Goal: Task Accomplishment & Management: Manage account settings

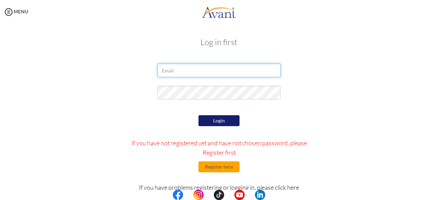
click at [157, 74] on input "email" at bounding box center [218, 71] width 123 height 14
type input "[EMAIL_ADDRESS][DOMAIN_NAME]"
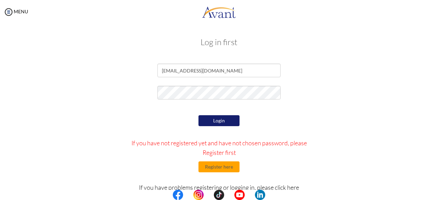
click at [213, 119] on button "Login" at bounding box center [218, 120] width 41 height 11
click at [212, 118] on button "Login" at bounding box center [218, 120] width 41 height 11
click at [10, 13] on img at bounding box center [8, 12] width 10 height 10
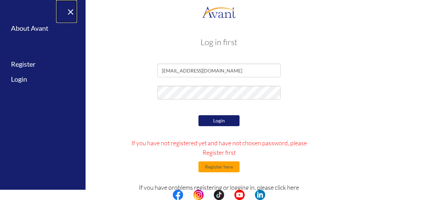
click at [73, 14] on link "×" at bounding box center [66, 11] width 21 height 23
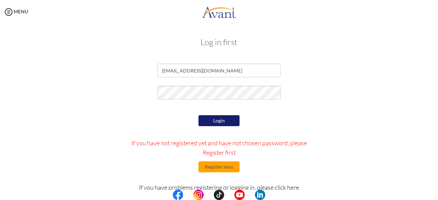
scroll to position [30, 0]
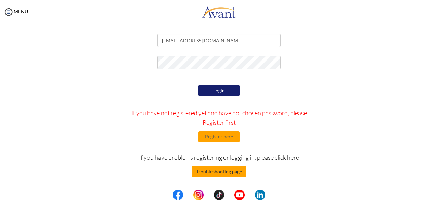
click at [225, 174] on button "Troubleshooting page" at bounding box center [219, 171] width 54 height 11
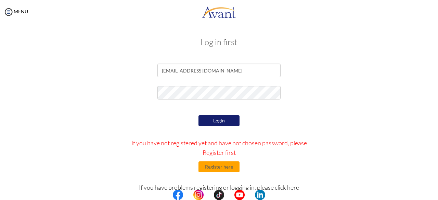
click at [223, 121] on button "Login" at bounding box center [218, 120] width 41 height 11
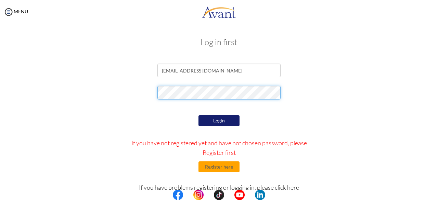
click at [154, 97] on div at bounding box center [218, 94] width 133 height 17
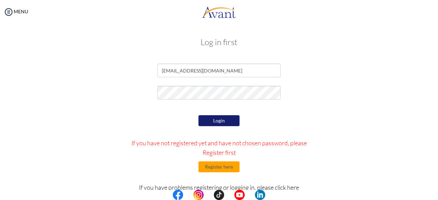
click at [206, 117] on button "Login" at bounding box center [218, 120] width 41 height 11
click at [213, 169] on button "Register here" at bounding box center [218, 167] width 41 height 11
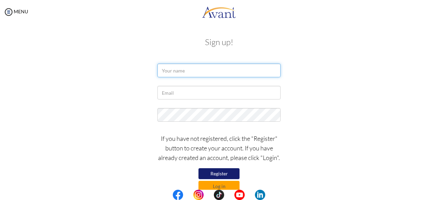
click at [172, 67] on input "text" at bounding box center [218, 71] width 123 height 14
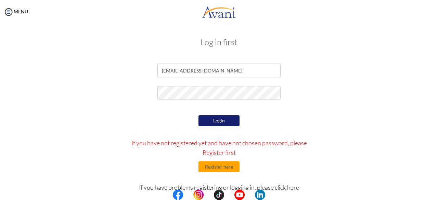
click at [0, 0] on div at bounding box center [0, 0] width 0 height 0
click at [219, 163] on button "Register here" at bounding box center [218, 167] width 41 height 11
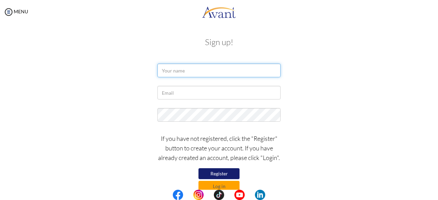
click at [171, 71] on input "text" at bounding box center [218, 71] width 123 height 14
type input "[EMAIL_ADDRESS][DOMAIN_NAME]"
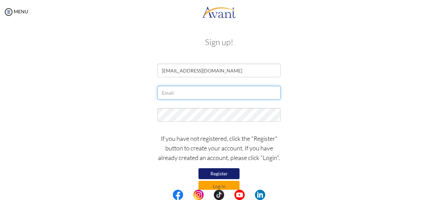
click at [173, 96] on input "text" at bounding box center [218, 93] width 123 height 14
type input "[EMAIL_ADDRESS][DOMAIN_NAME]"
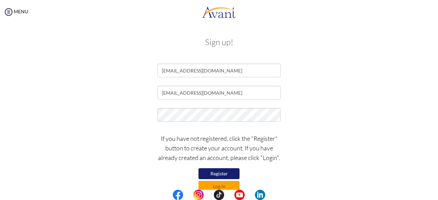
click at [403, 89] on div "[EMAIL_ADDRESS][DOMAIN_NAME]" at bounding box center [219, 94] width 400 height 17
click at [229, 172] on button "Register" at bounding box center [218, 173] width 41 height 11
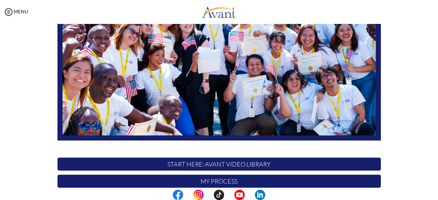
scroll to position [137, 0]
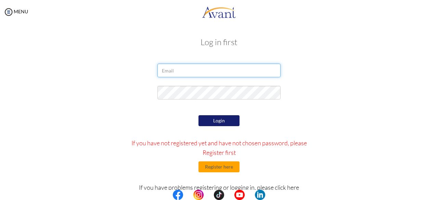
type input "[EMAIL_ADDRESS][DOMAIN_NAME]"
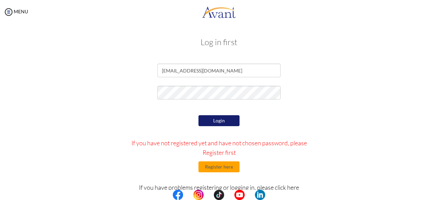
click at [214, 121] on button "Login" at bounding box center [218, 120] width 41 height 11
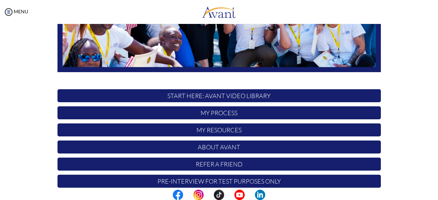
scroll to position [180, 0]
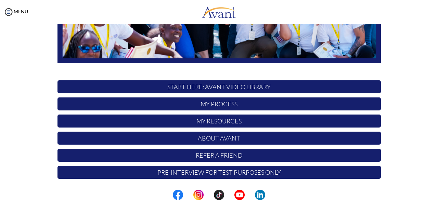
click at [224, 106] on p "My Process" at bounding box center [218, 104] width 323 height 13
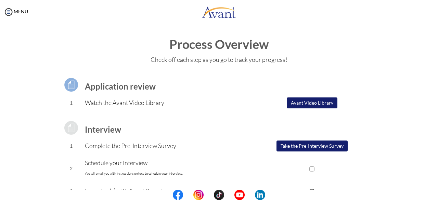
scroll to position [68, 0]
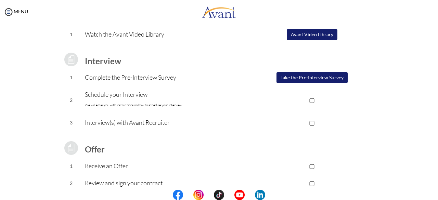
click at [310, 100] on p "▢" at bounding box center [311, 100] width 137 height 10
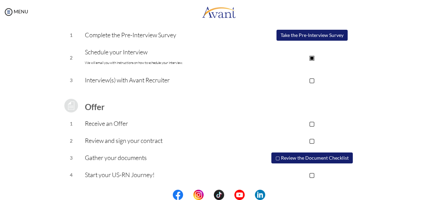
scroll to position [0, 0]
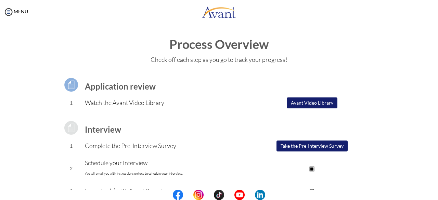
click at [302, 98] on button "Avant Video Library" at bounding box center [312, 103] width 51 height 11
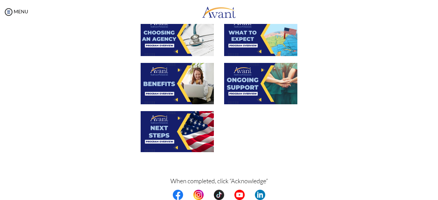
scroll to position [270, 0]
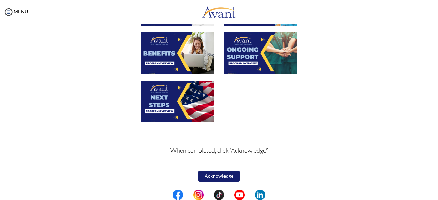
click at [186, 101] on img at bounding box center [177, 101] width 73 height 41
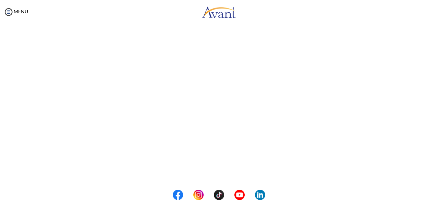
scroll to position [73, 0]
